Goal: Task Accomplishment & Management: Complete application form

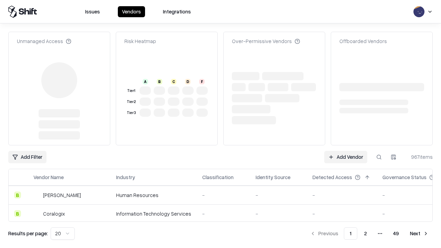
click at [345, 151] on link "Add Vendor" at bounding box center [345, 157] width 43 height 12
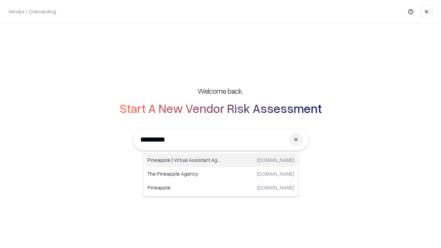
click at [221, 160] on div "Pineapple | Virtual Assistant Agency [DOMAIN_NAME]" at bounding box center [221, 160] width 152 height 14
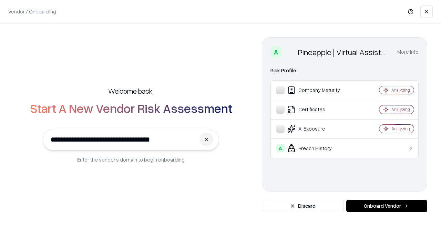
type input "**********"
click at [386, 206] on button "Onboard Vendor" at bounding box center [386, 206] width 81 height 12
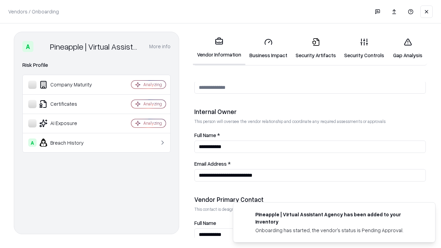
scroll to position [357, 0]
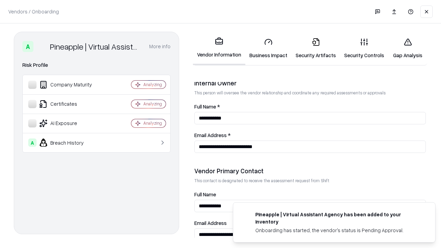
click at [268, 48] on link "Business Impact" at bounding box center [268, 48] width 46 height 32
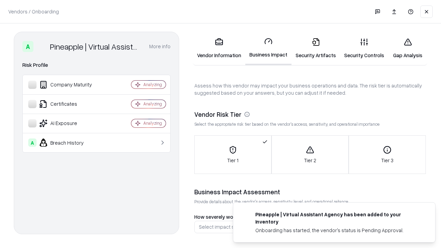
click at [315, 48] on link "Security Artifacts" at bounding box center [315, 48] width 49 height 32
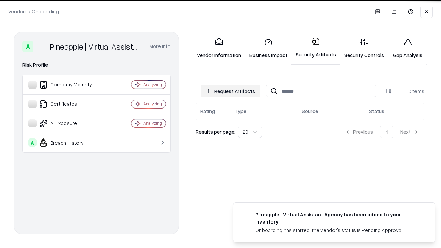
click at [230, 91] on button "Request Artifacts" at bounding box center [230, 91] width 60 height 12
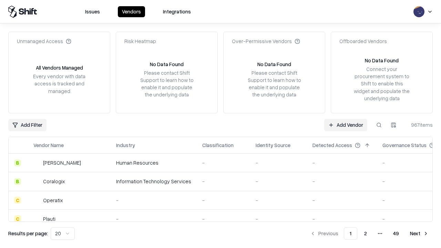
click at [345, 125] on link "Add Vendor" at bounding box center [345, 125] width 43 height 12
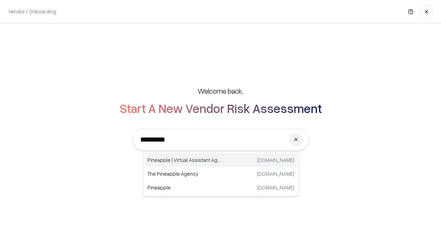
click at [221, 160] on div "Pineapple | Virtual Assistant Agency [DOMAIN_NAME]" at bounding box center [221, 160] width 152 height 14
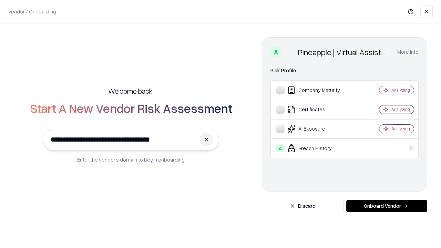
type input "**********"
click at [386, 206] on button "Onboard Vendor" at bounding box center [386, 206] width 81 height 12
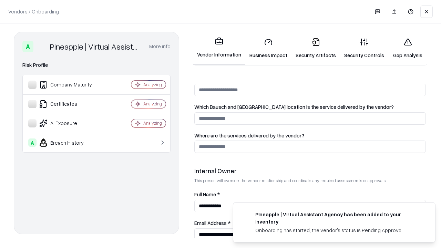
scroll to position [357, 0]
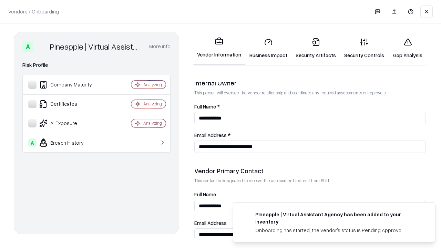
click at [407, 48] on link "Gap Analysis" at bounding box center [407, 48] width 39 height 32
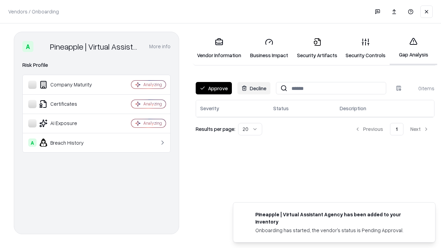
click at [214, 88] on button "Approve" at bounding box center [214, 88] width 36 height 12
